Goal: Information Seeking & Learning: Learn about a topic

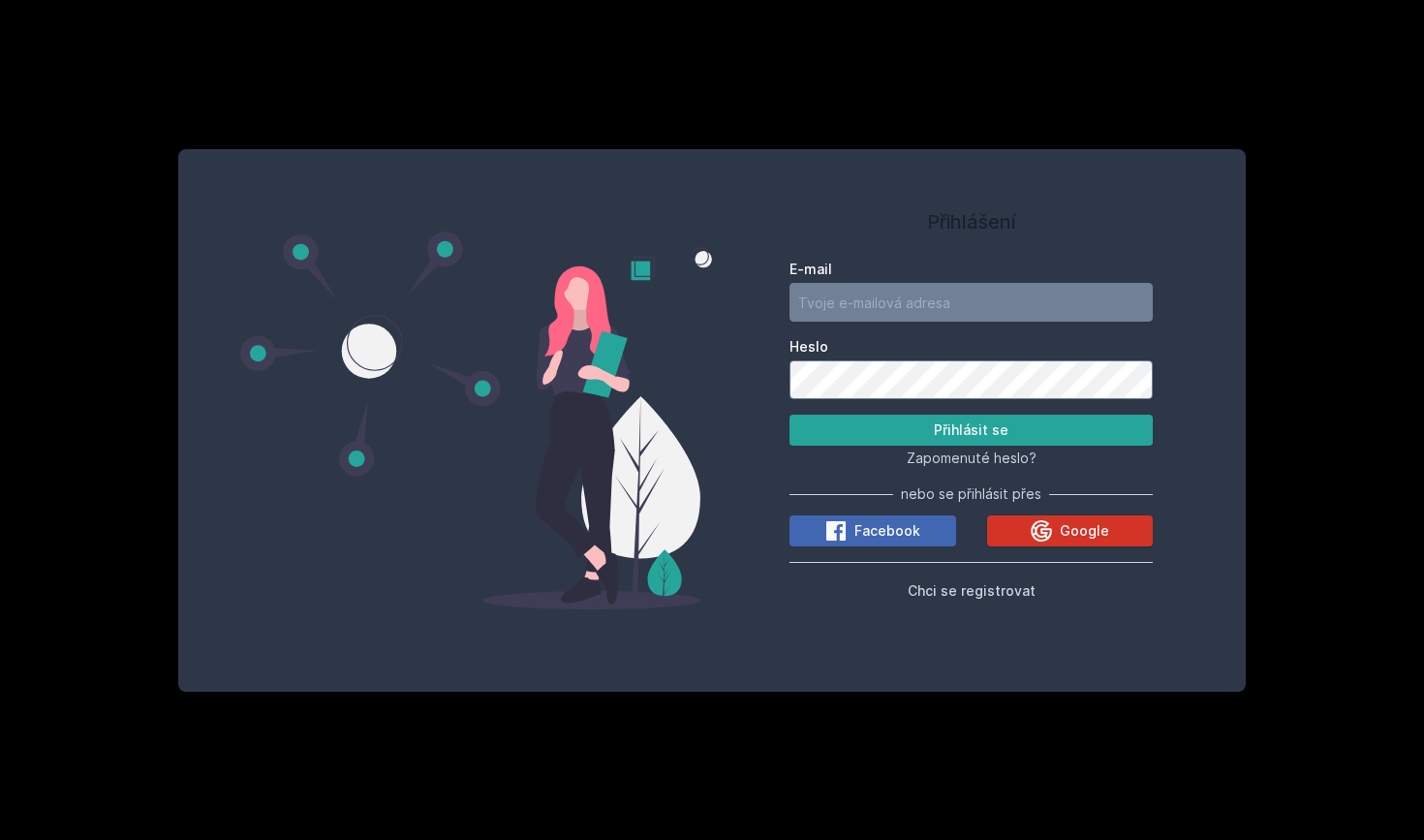
click at [1069, 521] on span "Google" at bounding box center [1085, 530] width 50 height 19
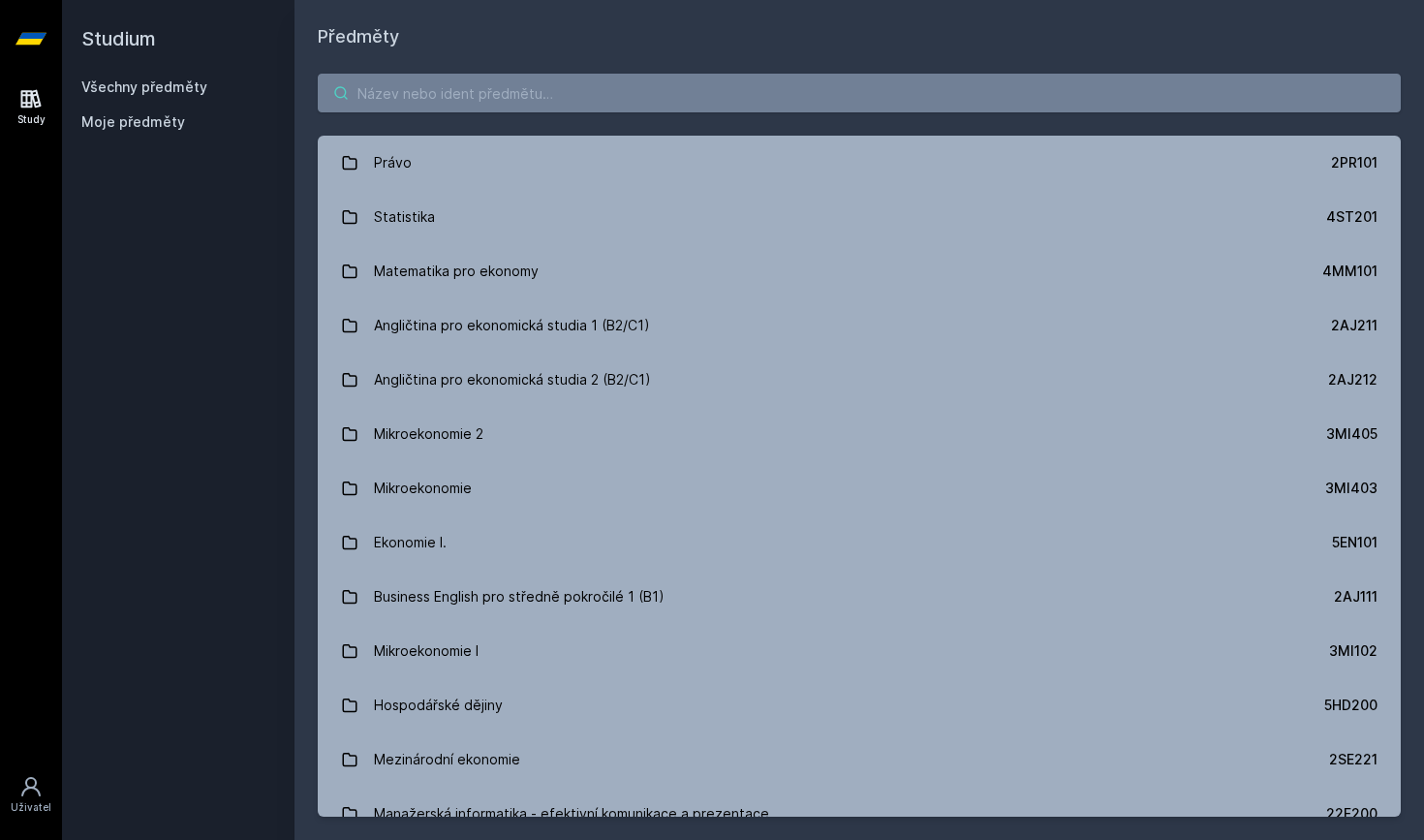
click at [574, 108] on input "search" at bounding box center [859, 93] width 1083 height 39
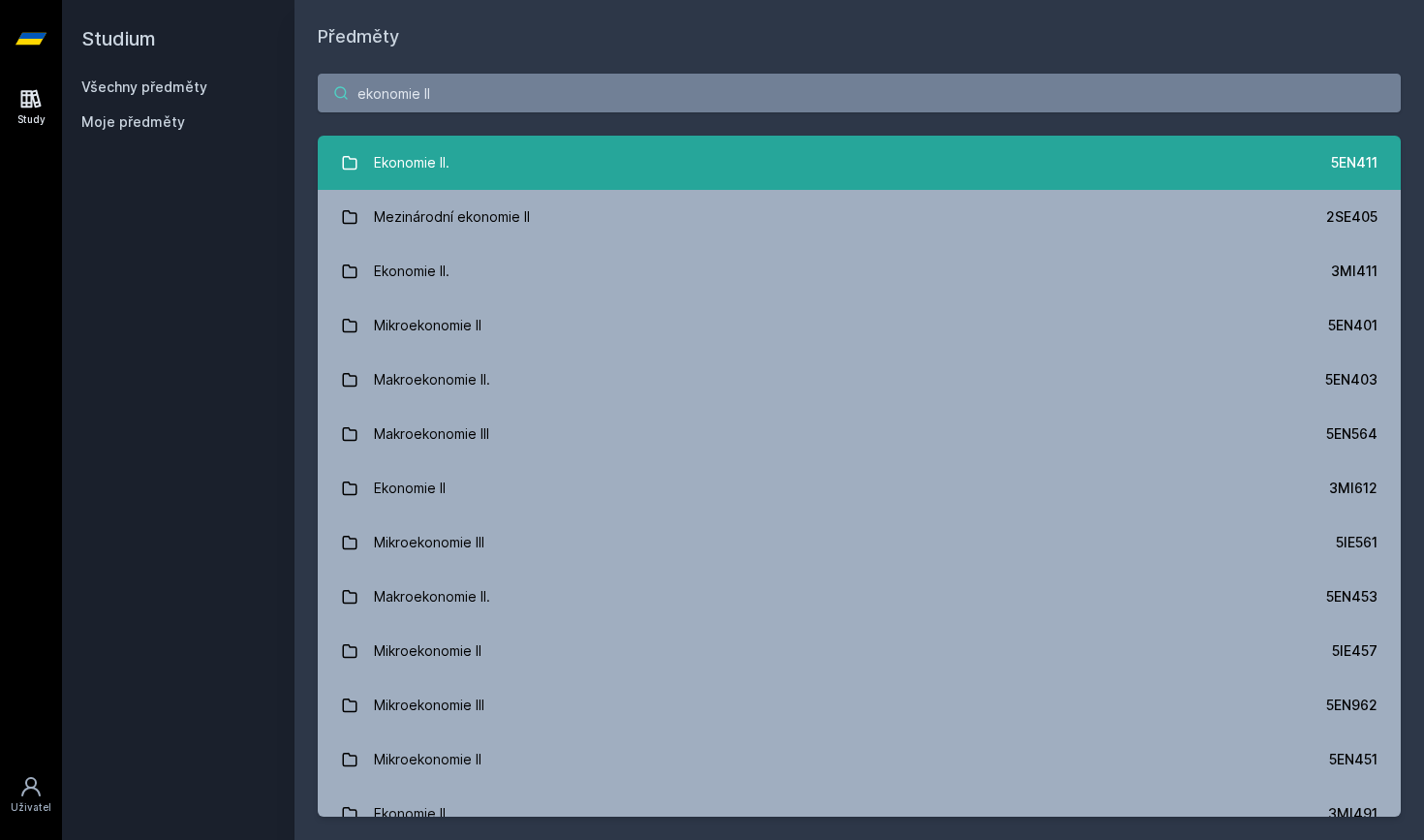
type input "ekonomie II"
click at [623, 160] on link "Ekonomie II. 5EN411" at bounding box center [859, 162] width 1083 height 54
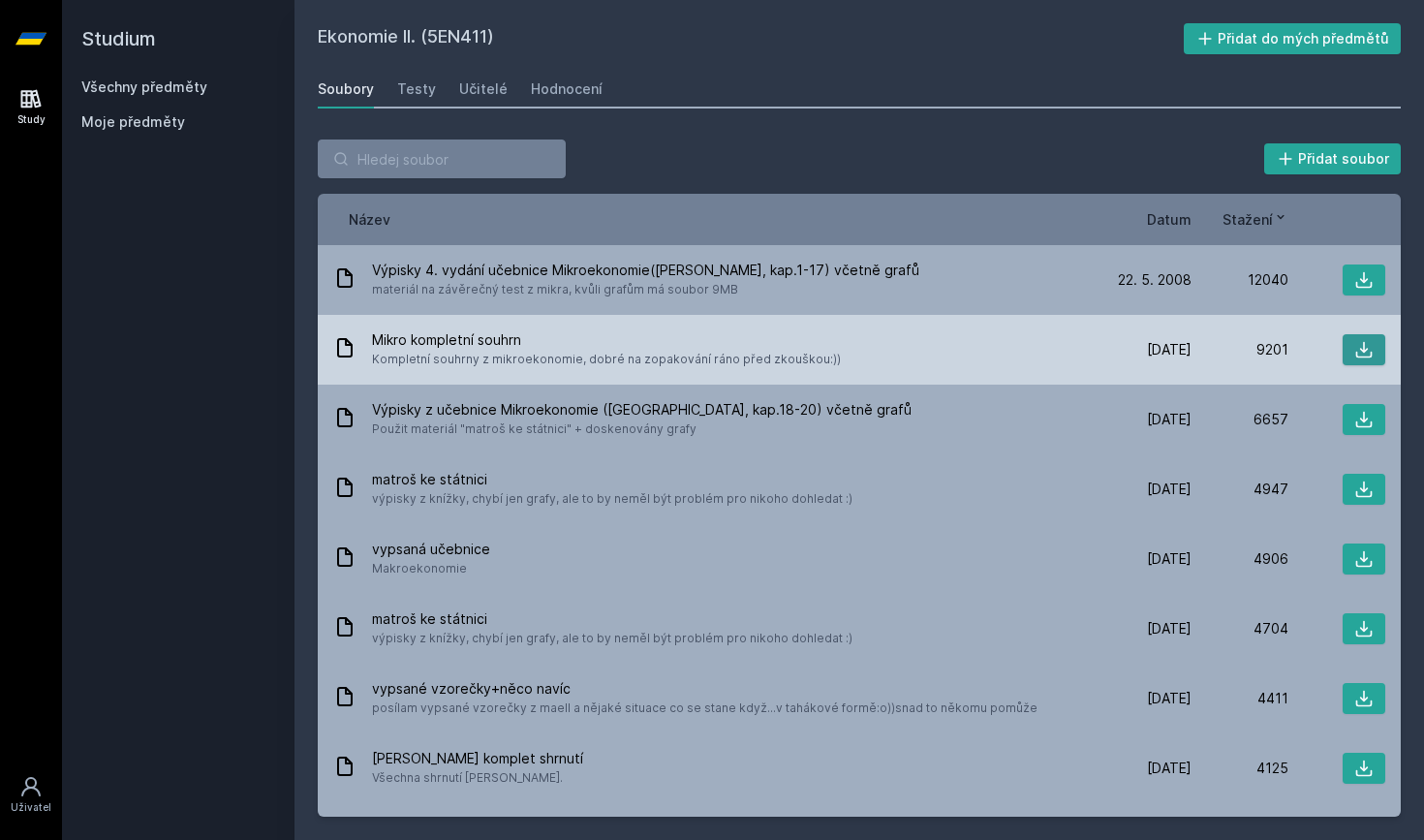
click at [1367, 343] on button at bounding box center [1364, 349] width 43 height 31
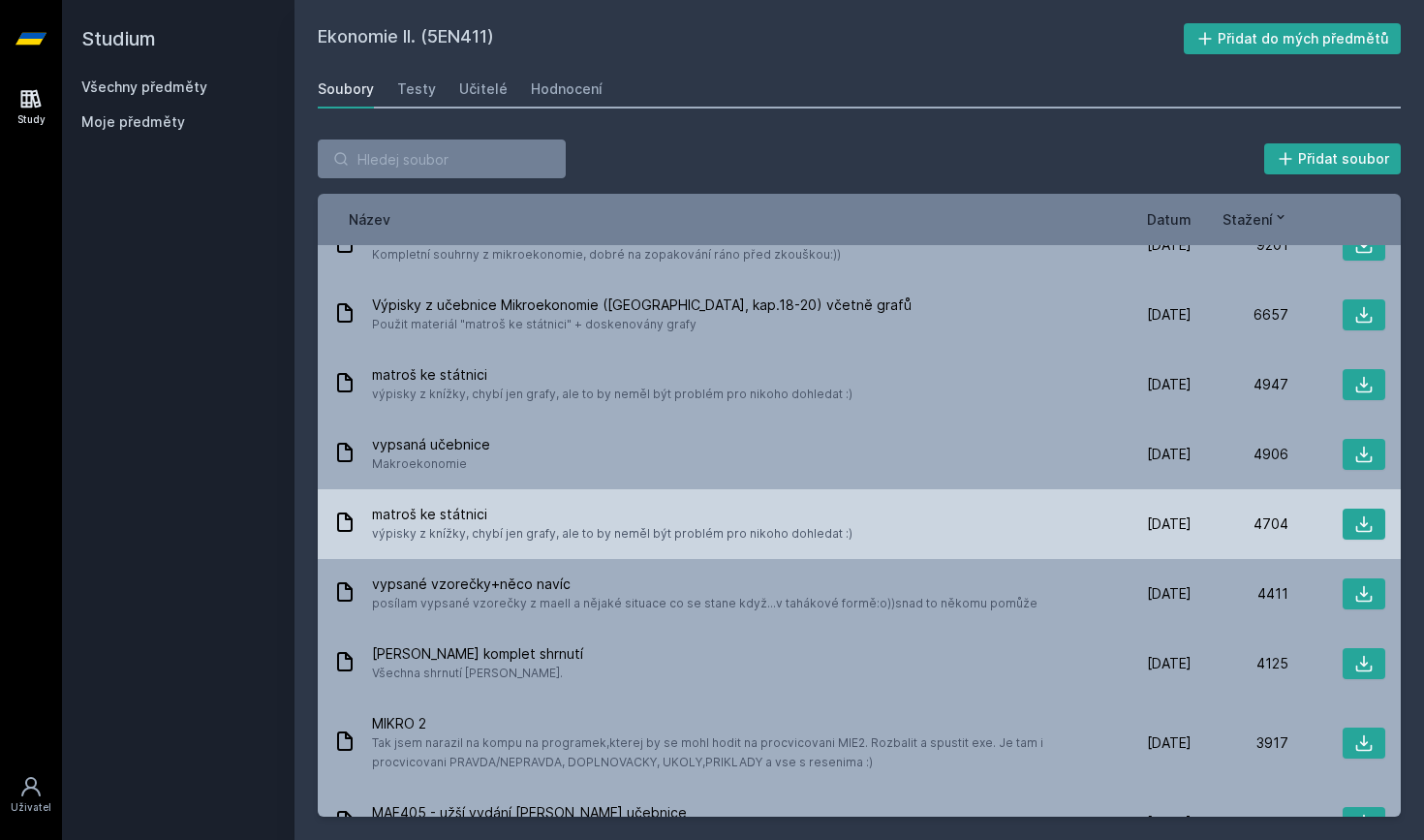
scroll to position [118, 0]
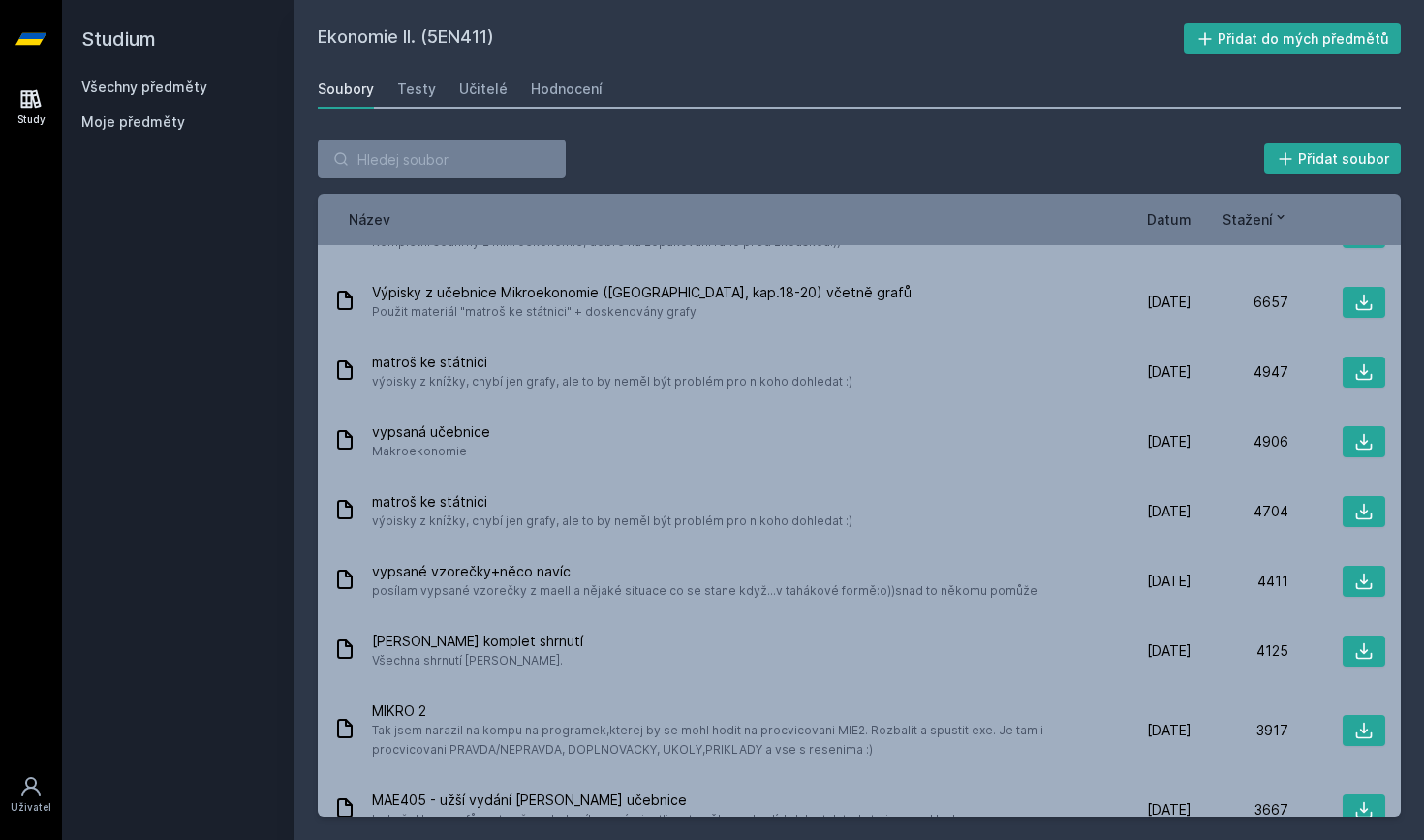
click at [935, 173] on div "Přidat soubor" at bounding box center [859, 158] width 1083 height 39
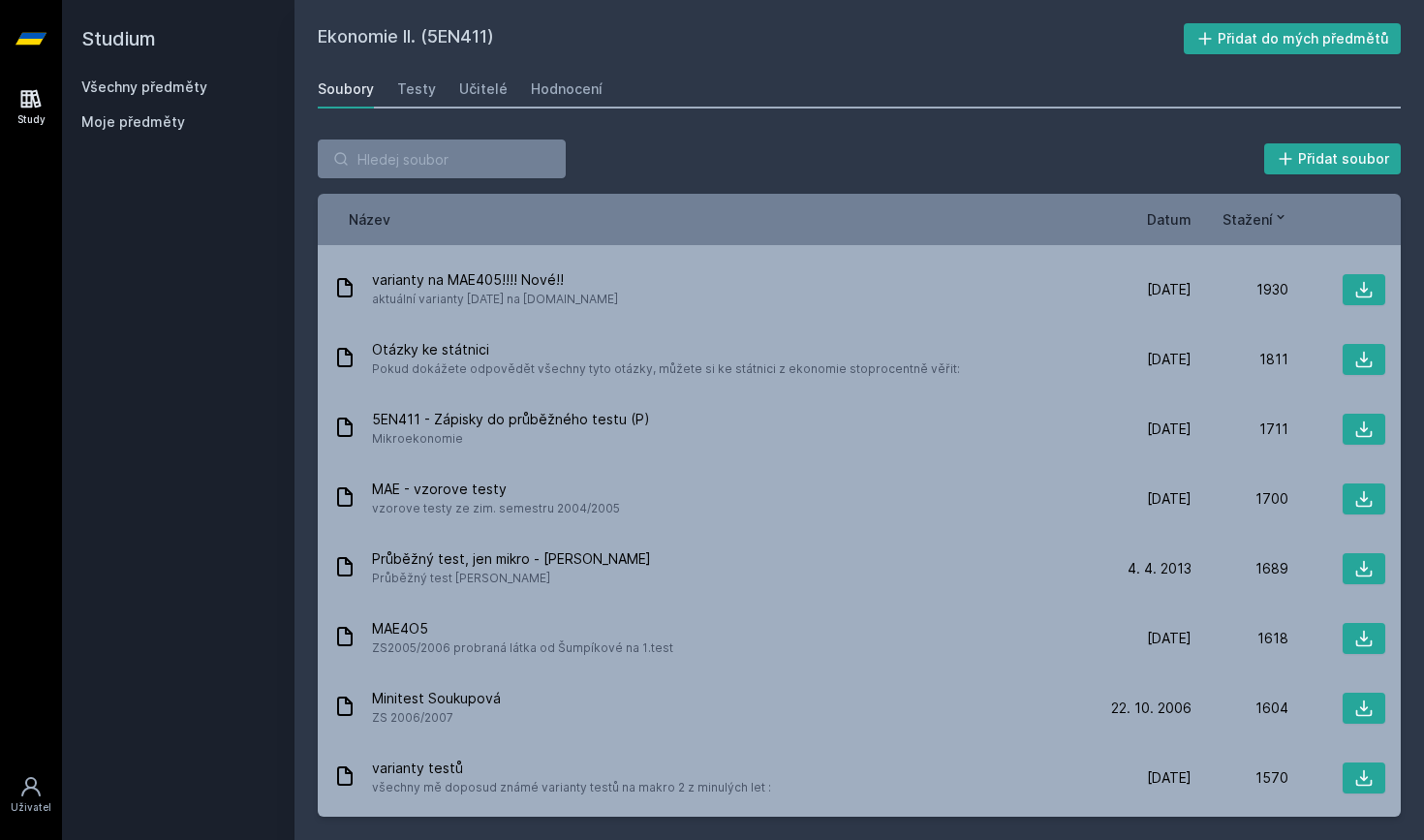
scroll to position [1477, 0]
click at [549, 95] on div "Hodnocení" at bounding box center [567, 89] width 72 height 19
